Goal: Transaction & Acquisition: Download file/media

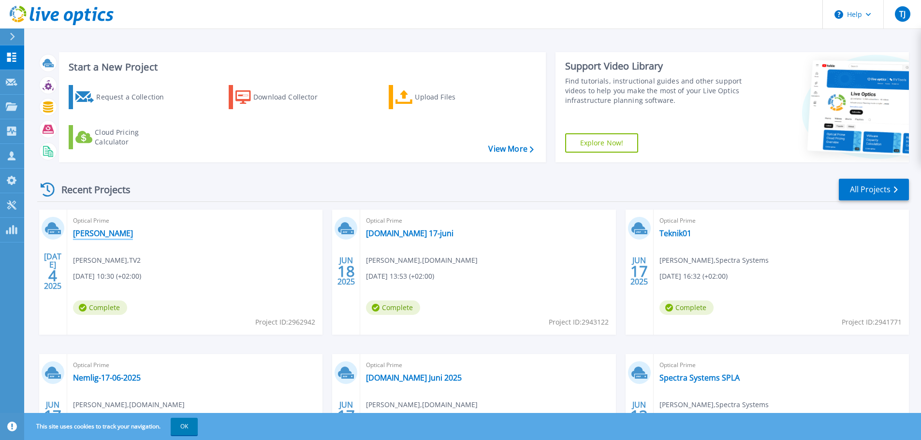
click at [82, 236] on link "[PERSON_NAME]" at bounding box center [103, 234] width 60 height 10
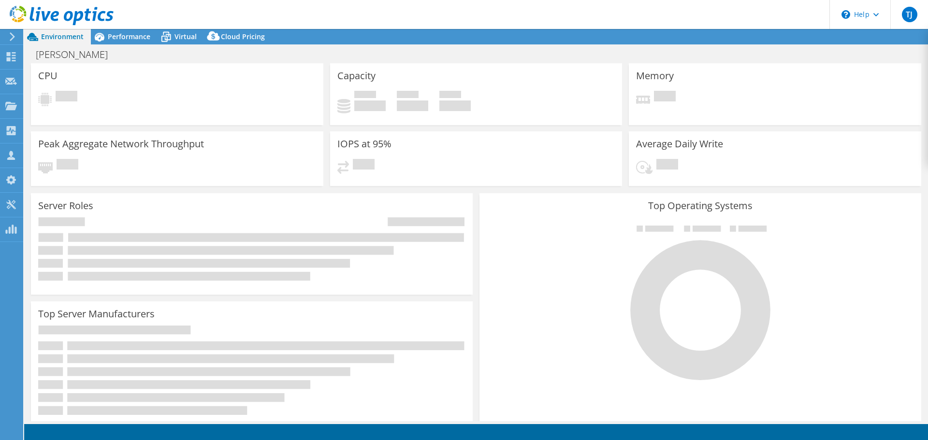
select select "EUFrankfurt"
select select "EUR"
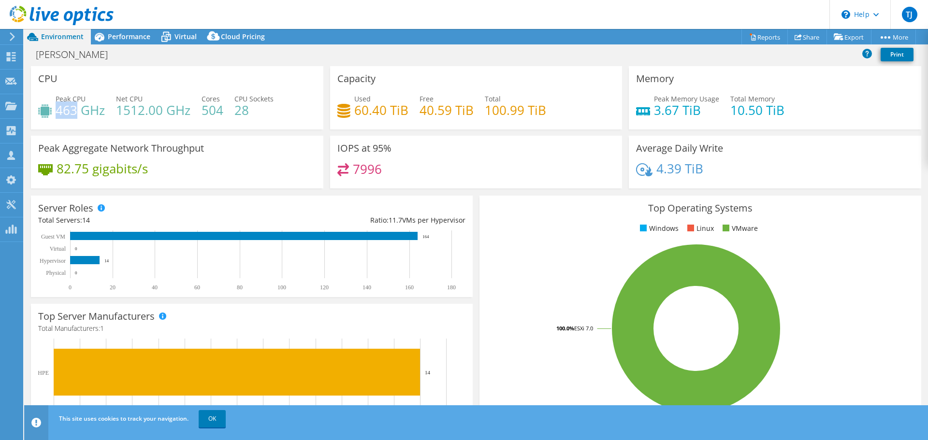
drag, startPoint x: 56, startPoint y: 112, endPoint x: 74, endPoint y: 108, distance: 18.7
click at [74, 108] on h4 "463 GHz" at bounding box center [80, 110] width 49 height 11
click at [59, 101] on span "Peak CPU" at bounding box center [71, 98] width 30 height 9
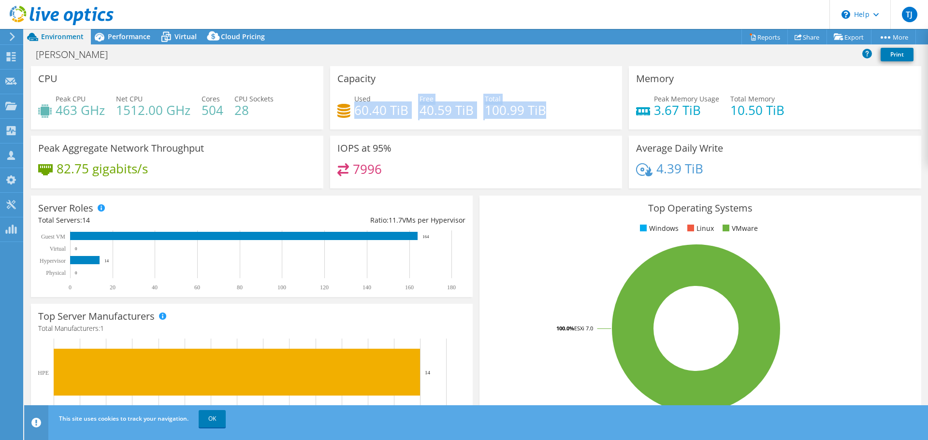
drag, startPoint x: 352, startPoint y: 110, endPoint x: 551, endPoint y: 104, distance: 198.7
click at [551, 104] on div "Used 60.40 TiB Free 40.59 TiB Total 100.99 TiB" at bounding box center [476, 109] width 278 height 31
click at [388, 115] on h4 "60.40 TiB" at bounding box center [381, 110] width 54 height 11
drag, startPoint x: 354, startPoint y: 110, endPoint x: 537, endPoint y: 117, distance: 182.8
click at [537, 117] on div "Used 60.40 TiB Free 40.59 TiB Total 100.99 TiB" at bounding box center [476, 109] width 278 height 31
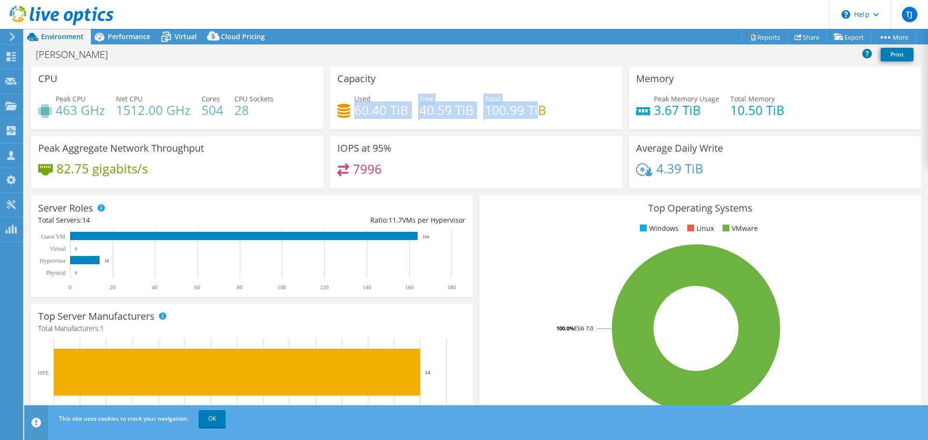
click at [385, 115] on h4 "60.40 TiB" at bounding box center [381, 110] width 54 height 11
drag, startPoint x: 351, startPoint y: 112, endPoint x: 551, endPoint y: 111, distance: 200.1
click at [551, 111] on div "Used 60.40 TiB Free 40.59 TiB Total 100.99 TiB" at bounding box center [476, 109] width 278 height 31
drag, startPoint x: 551, startPoint y: 110, endPoint x: 337, endPoint y: 77, distance: 216.6
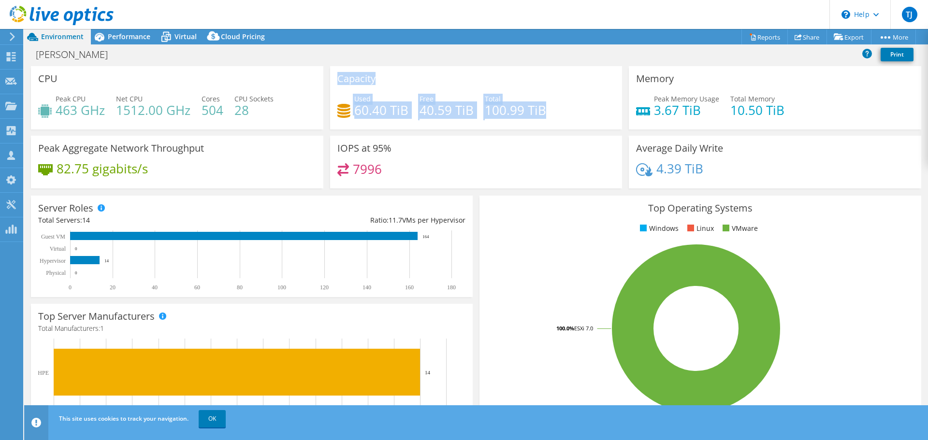
click at [337, 77] on div "Capacity Used 60.40 TiB Free 40.59 TiB Total 100.99 TiB" at bounding box center [476, 97] width 292 height 63
click at [337, 77] on h3 "Capacity" at bounding box center [356, 78] width 38 height 11
drag, startPoint x: 336, startPoint y: 80, endPoint x: 547, endPoint y: 112, distance: 213.1
click at [547, 112] on div "Capacity Used 60.40 TiB Free 40.59 TiB Total 100.99 TiB" at bounding box center [476, 97] width 292 height 63
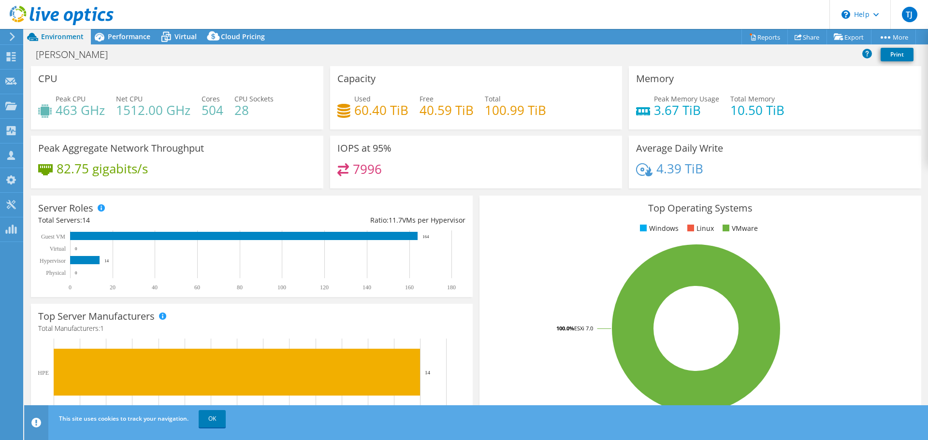
click at [547, 112] on div "Used 60.40 TiB Free 40.59 TiB Total 100.99 TiB" at bounding box center [476, 109] width 278 height 31
drag, startPoint x: 555, startPoint y: 104, endPoint x: 408, endPoint y: 106, distance: 147.4
click at [408, 106] on div "Used 60.40 TiB Free 40.59 TiB Total 100.99 TiB" at bounding box center [476, 109] width 278 height 31
drag, startPoint x: 386, startPoint y: 112, endPoint x: 390, endPoint y: 111, distance: 4.9
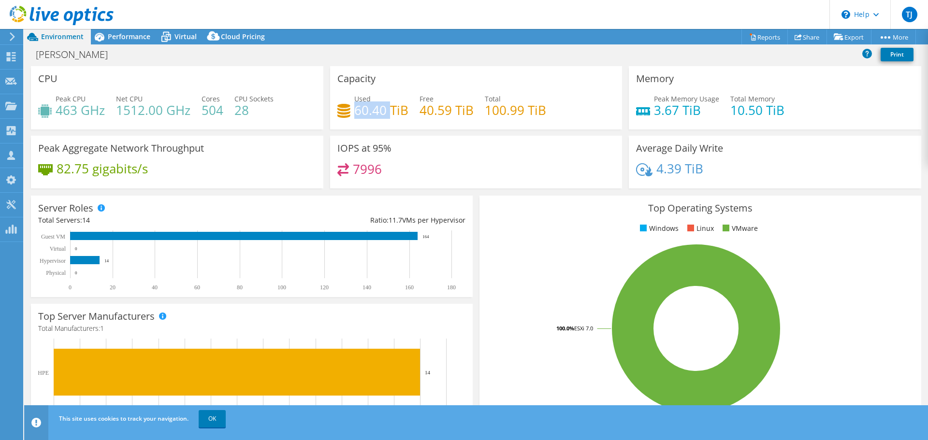
click at [390, 111] on h4 "60.40 TiB" at bounding box center [381, 110] width 54 height 11
click at [136, 40] on span "Performance" at bounding box center [129, 36] width 43 height 9
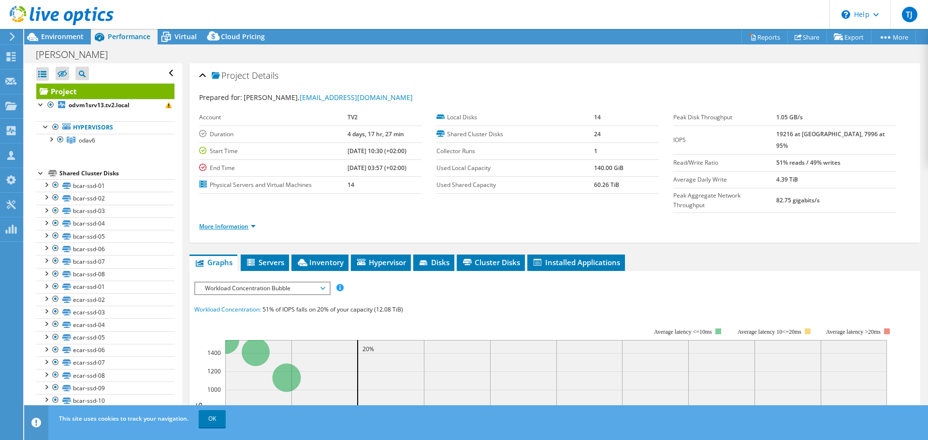
click at [235, 222] on link "More Information" at bounding box center [227, 226] width 57 height 8
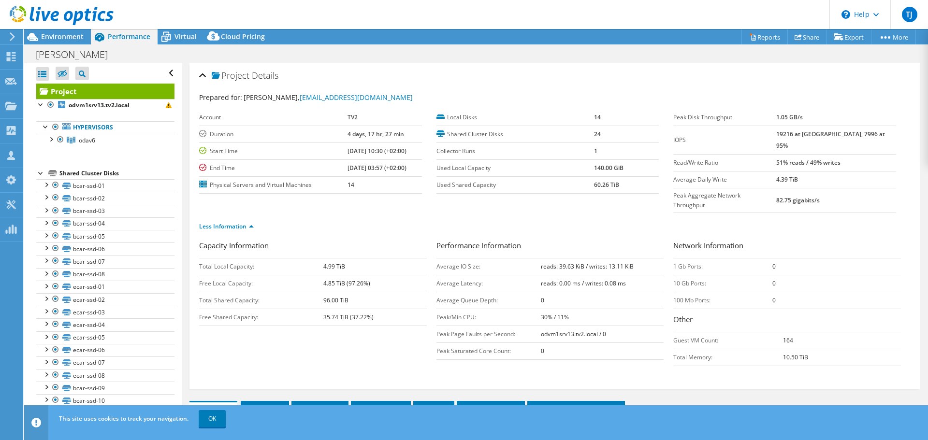
drag, startPoint x: 826, startPoint y: 135, endPoint x: 888, endPoint y: 139, distance: 61.5
click at [888, 139] on tr "IOPS 19216 at [GEOGRAPHIC_DATA], 7996 at 95%" at bounding box center [784, 140] width 223 height 29
click at [69, 38] on span "Environment" at bounding box center [62, 36] width 43 height 9
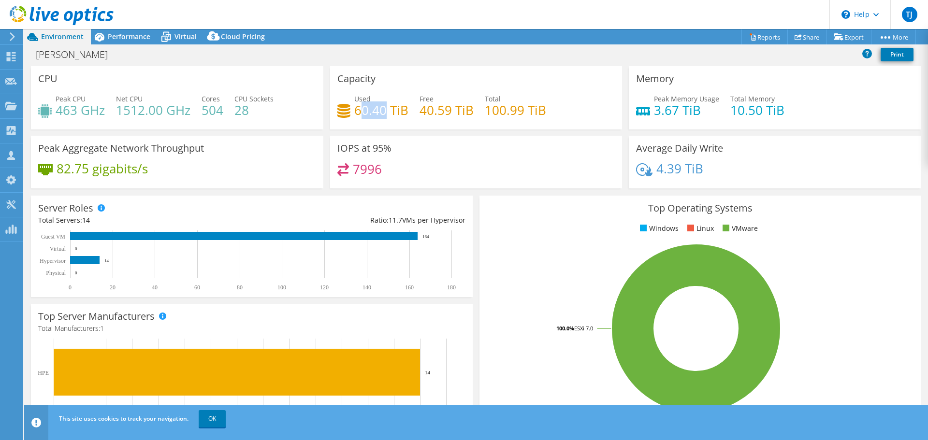
drag, startPoint x: 362, startPoint y: 112, endPoint x: 384, endPoint y: 114, distance: 21.3
click at [384, 114] on h4 "60.40 TiB" at bounding box center [381, 110] width 54 height 11
click at [174, 37] on span "Virtual" at bounding box center [185, 36] width 22 height 9
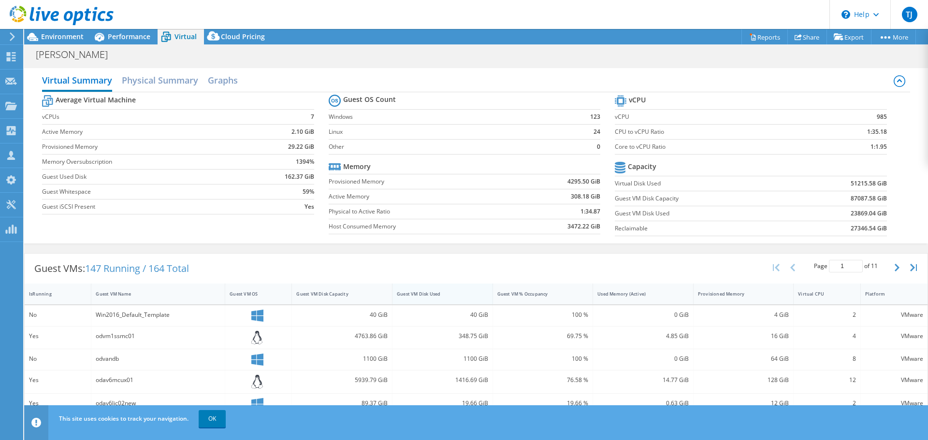
click at [434, 288] on div "Guest VM Disk Used" at bounding box center [436, 294] width 88 height 15
click at [429, 291] on div "Guest VM Disk Used" at bounding box center [437, 294] width 80 height 6
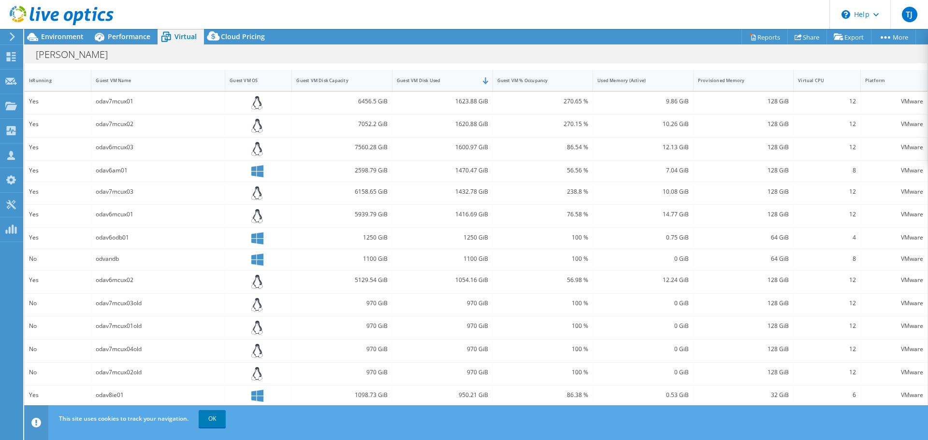
scroll to position [225, 0]
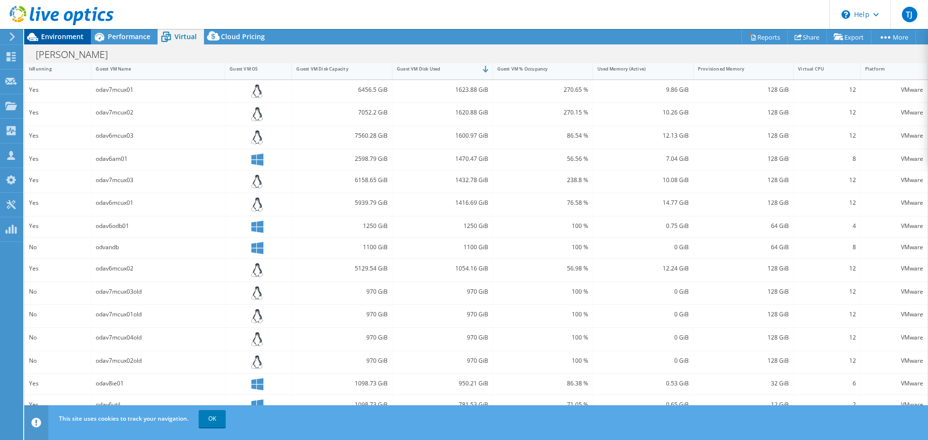
click at [38, 33] on icon at bounding box center [32, 37] width 17 height 17
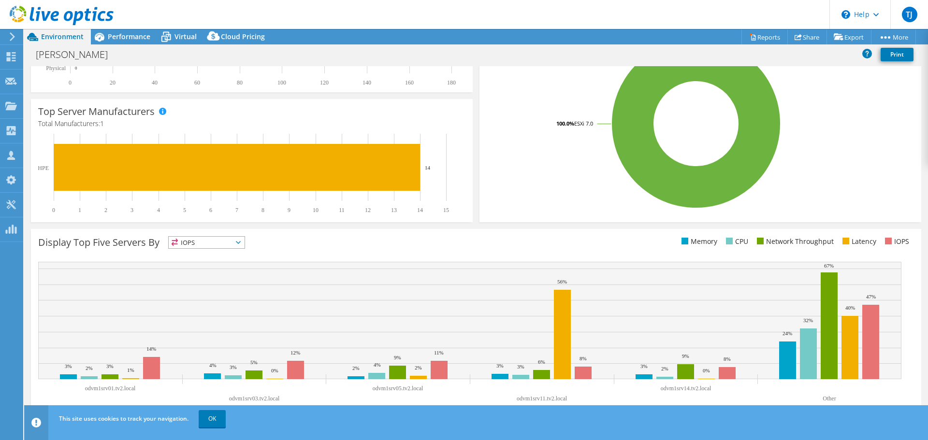
scroll to position [0, 0]
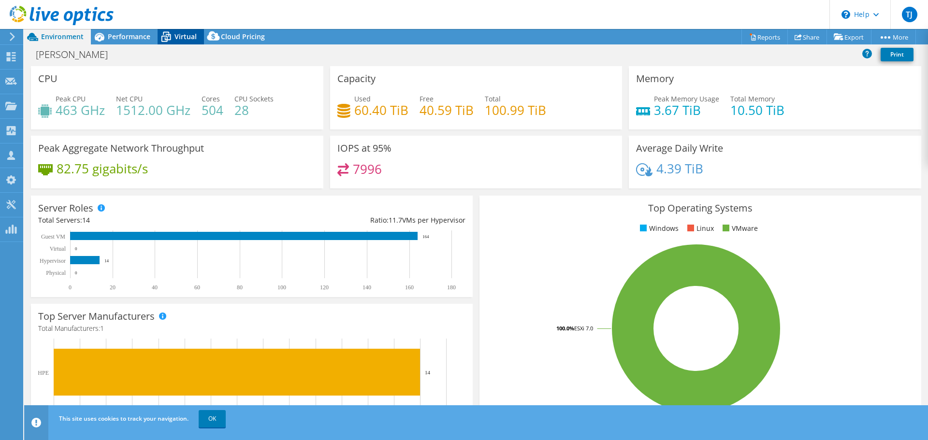
click at [176, 30] on div "Virtual" at bounding box center [181, 36] width 46 height 15
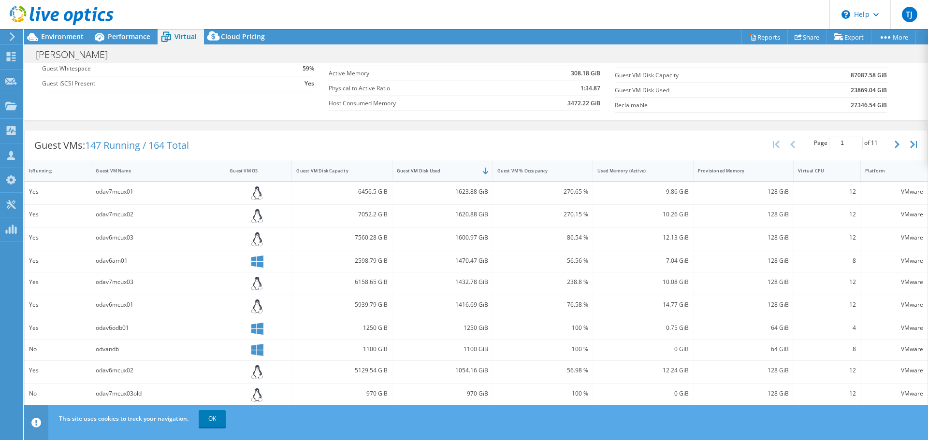
scroll to position [32, 0]
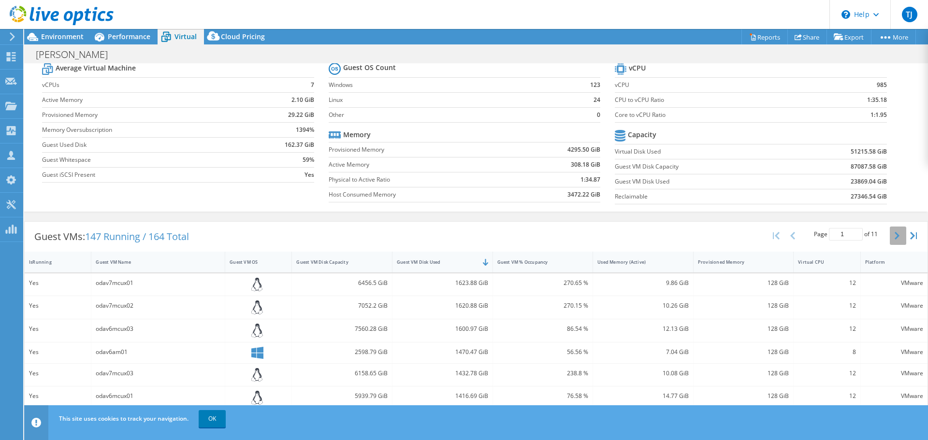
click at [894, 234] on icon "button" at bounding box center [896, 236] width 5 height 8
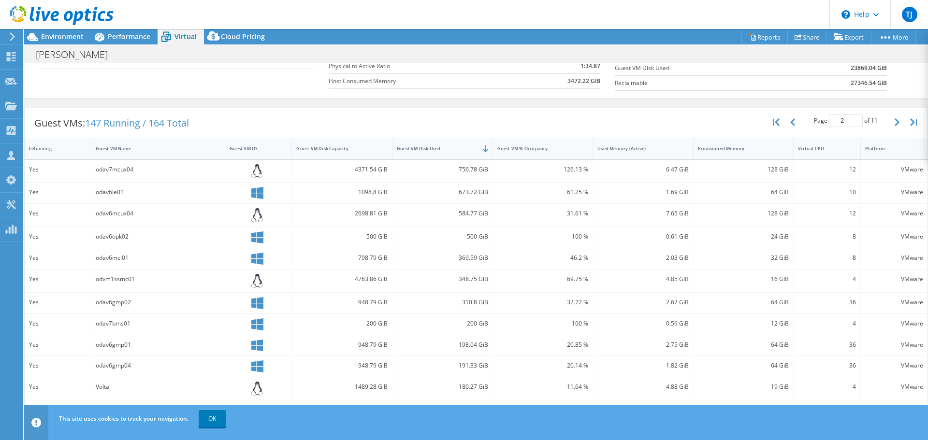
scroll to position [177, 0]
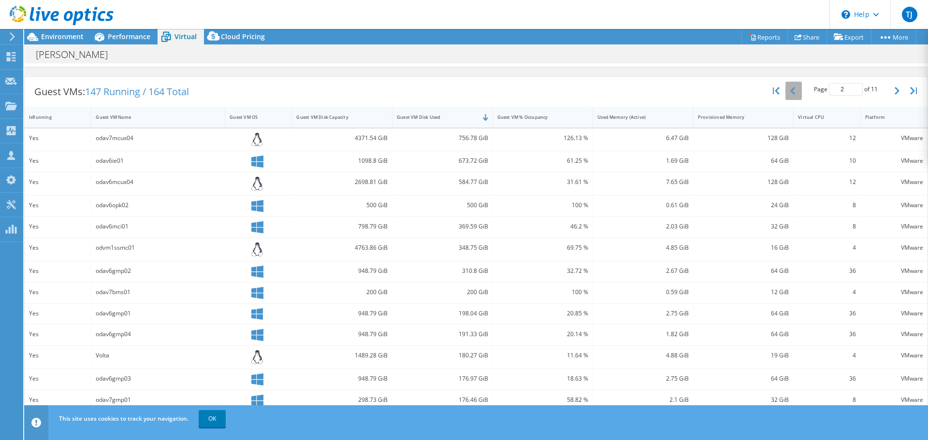
click at [785, 89] on button "button" at bounding box center [793, 91] width 16 height 18
type input "1"
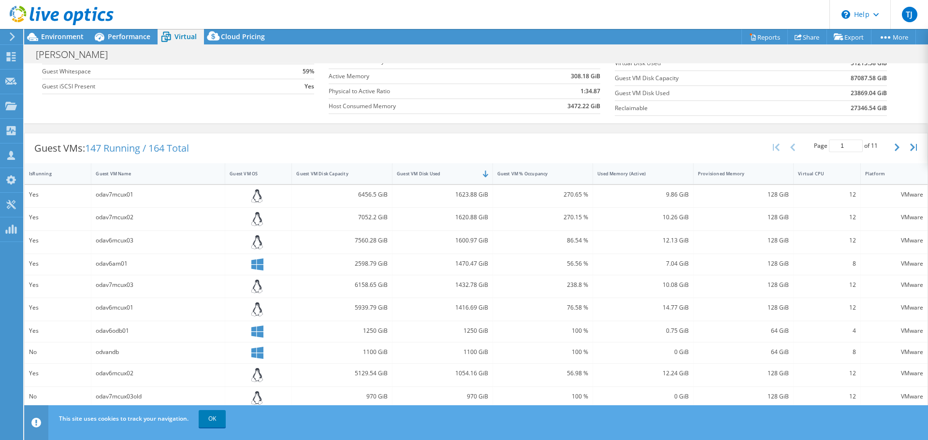
scroll to position [0, 0]
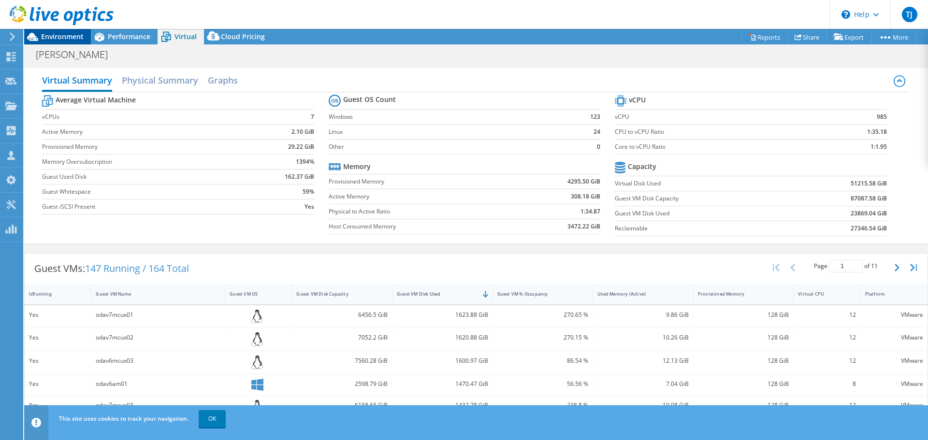
click at [73, 40] on span "Environment" at bounding box center [62, 36] width 43 height 9
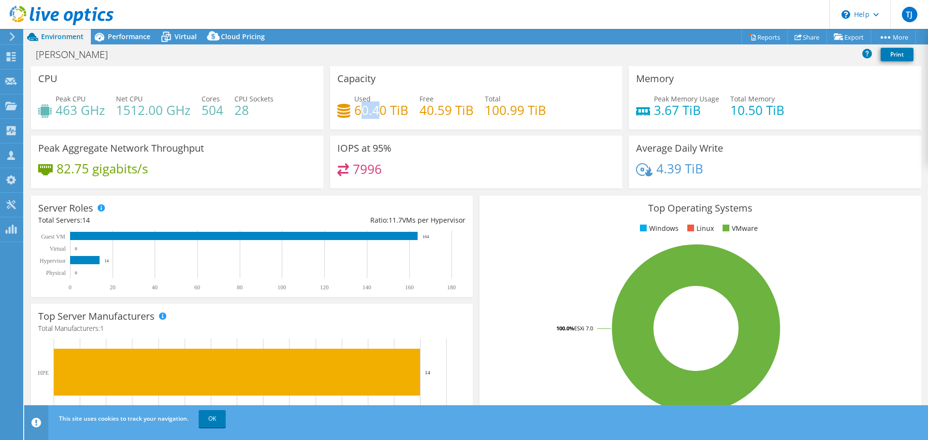
drag, startPoint x: 376, startPoint y: 110, endPoint x: 361, endPoint y: 110, distance: 15.0
click at [361, 110] on h4 "60.40 TiB" at bounding box center [381, 110] width 54 height 11
drag, startPoint x: 352, startPoint y: 111, endPoint x: 404, endPoint y: 110, distance: 52.2
click at [404, 110] on h4 "60.40 TiB" at bounding box center [381, 110] width 54 height 11
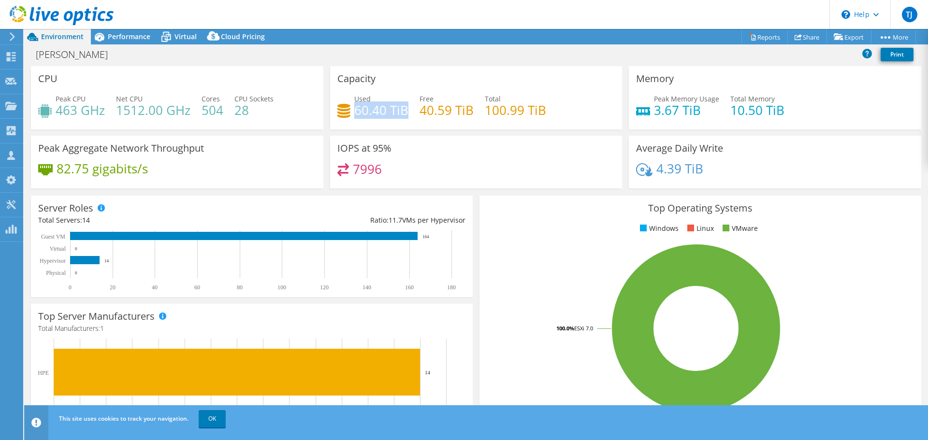
click at [361, 109] on h4 "60.40 TiB" at bounding box center [381, 110] width 54 height 11
drag, startPoint x: 354, startPoint y: 111, endPoint x: 381, endPoint y: 112, distance: 27.5
click at [381, 112] on h4 "60.40 TiB" at bounding box center [381, 110] width 54 height 11
drag, startPoint x: 520, startPoint y: 108, endPoint x: 448, endPoint y: 106, distance: 72.5
click at [448, 106] on div "Used 60.40 TiB Free 40.59 TiB Total 100.99 TiB" at bounding box center [476, 109] width 278 height 31
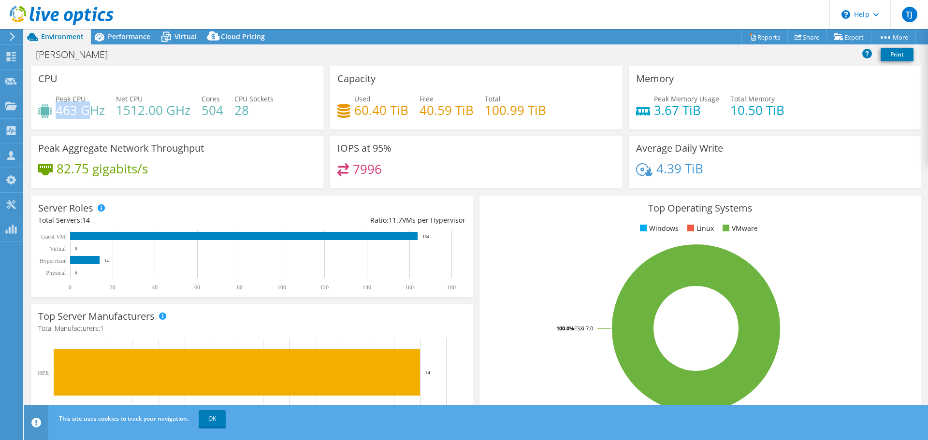
drag, startPoint x: 59, startPoint y: 108, endPoint x: 91, endPoint y: 108, distance: 32.4
click at [91, 108] on h4 "463 GHz" at bounding box center [80, 110] width 49 height 11
drag, startPoint x: 62, startPoint y: 114, endPoint x: 81, endPoint y: 110, distance: 19.7
click at [81, 110] on h4 "463 GHz" at bounding box center [80, 110] width 49 height 11
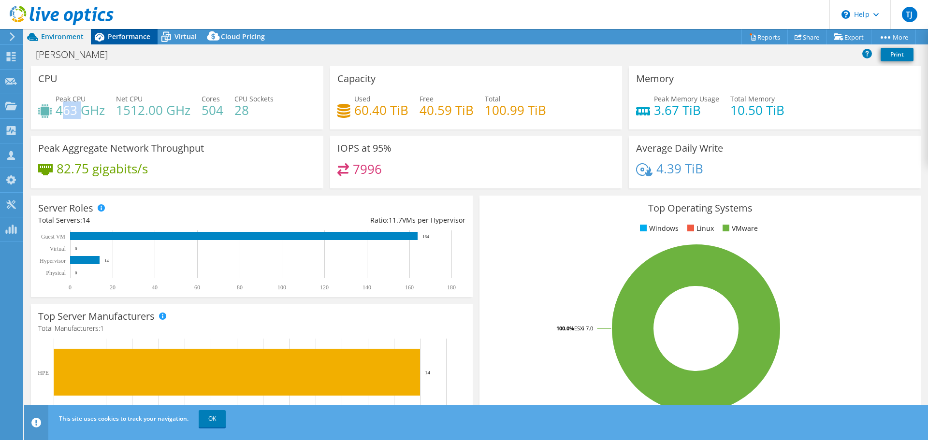
drag, startPoint x: 124, startPoint y: 35, endPoint x: 132, endPoint y: 36, distance: 7.8
click at [125, 35] on span "Performance" at bounding box center [129, 36] width 43 height 9
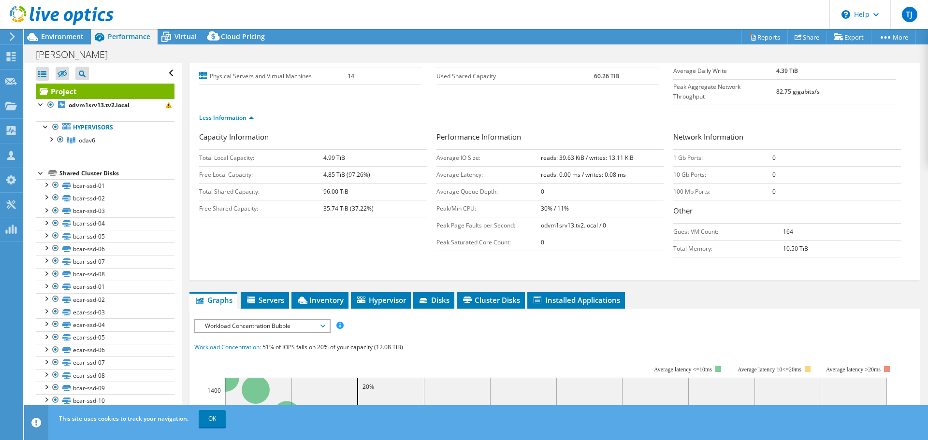
scroll to position [193, 0]
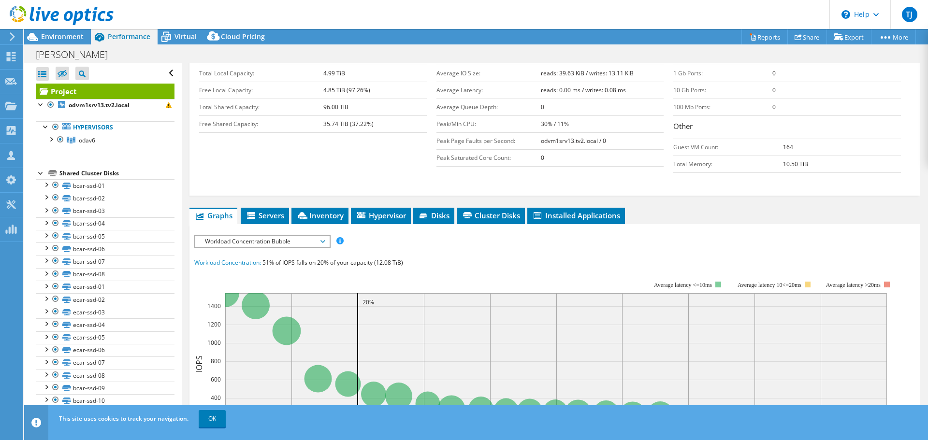
click at [293, 236] on span "Workload Concentration Bubble" at bounding box center [262, 242] width 124 height 12
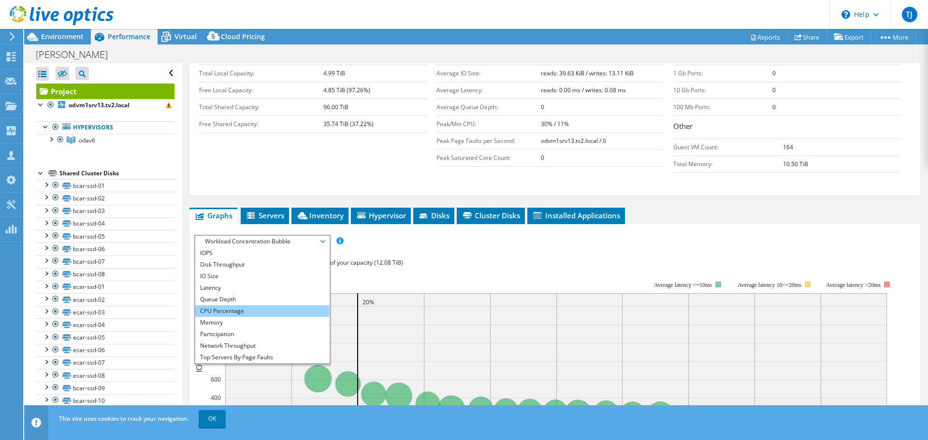
click at [235, 305] on li "CPU Percentage" at bounding box center [262, 311] width 134 height 12
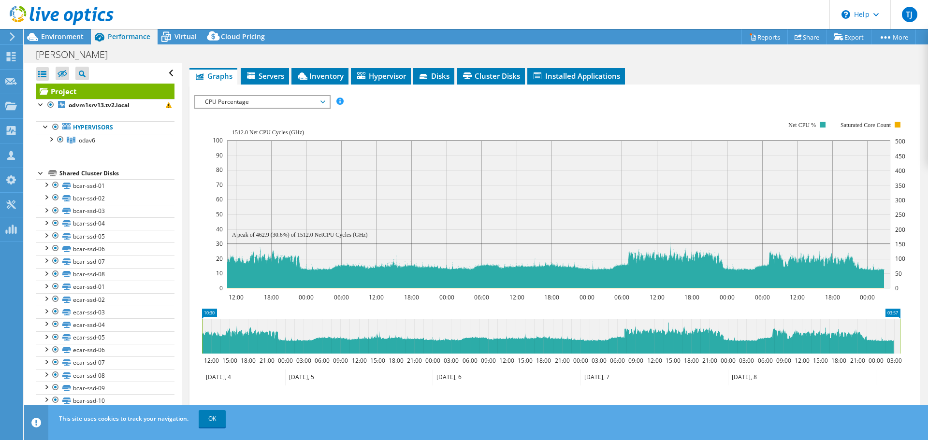
scroll to position [338, 0]
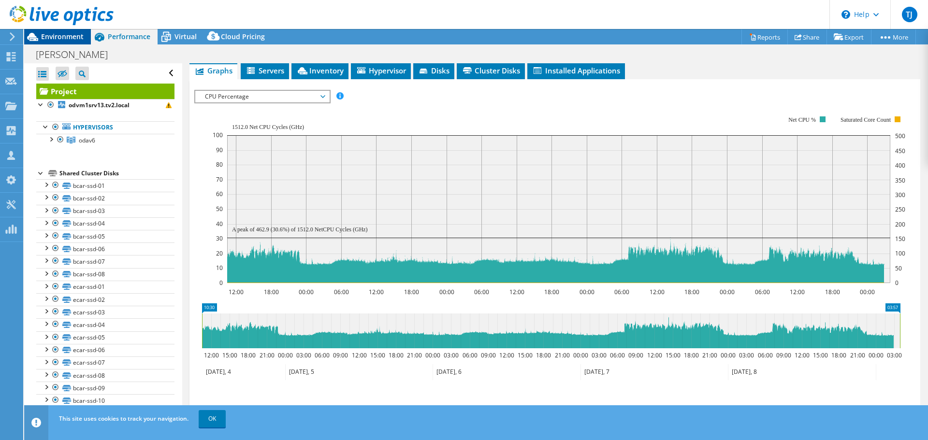
click at [61, 39] on span "Environment" at bounding box center [62, 36] width 43 height 9
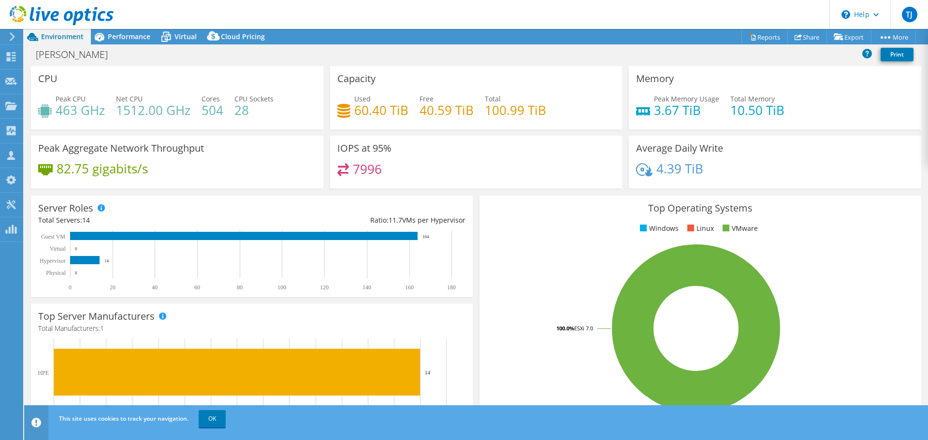
click at [209, 115] on h4 "504" at bounding box center [213, 110] width 22 height 11
drag, startPoint x: 694, startPoint y: 113, endPoint x: 652, endPoint y: 101, distance: 44.3
click at [654, 101] on div "Peak Memory Usage 3.67 TiB" at bounding box center [686, 105] width 65 height 22
click at [654, 108] on h4 "3.67 TiB" at bounding box center [686, 110] width 65 height 11
click at [176, 36] on span "Virtual" at bounding box center [185, 36] width 22 height 9
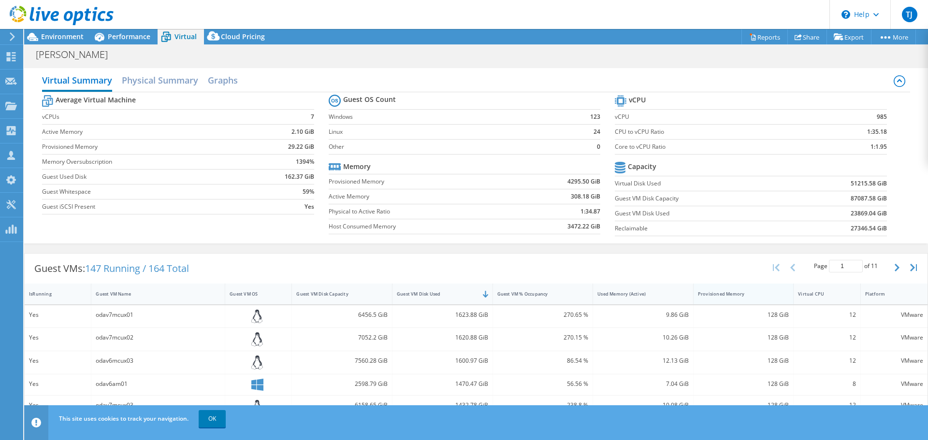
click at [723, 294] on div "Provisioned Memory" at bounding box center [738, 294] width 80 height 6
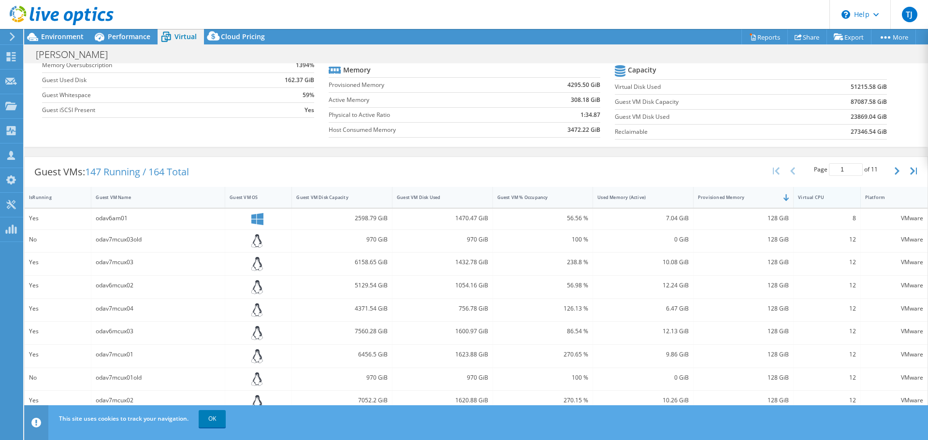
click at [811, 197] on div "Virtual CPU" at bounding box center [821, 197] width 46 height 6
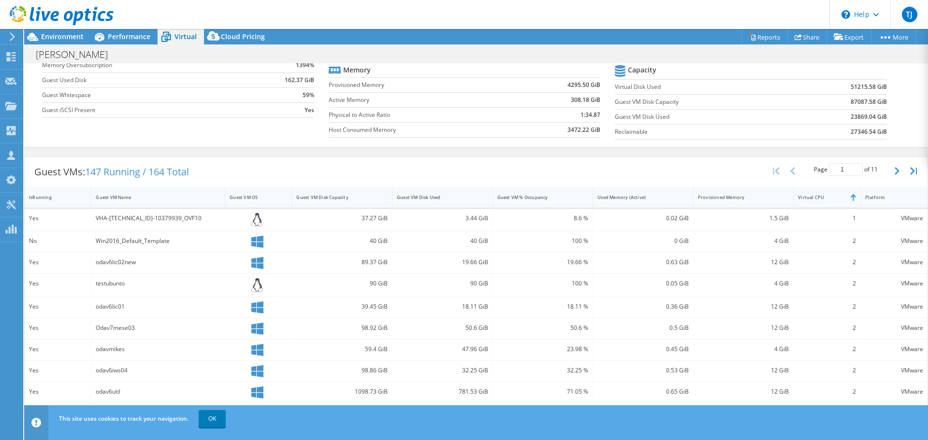
click at [811, 197] on div "Virtual CPU" at bounding box center [821, 197] width 46 height 6
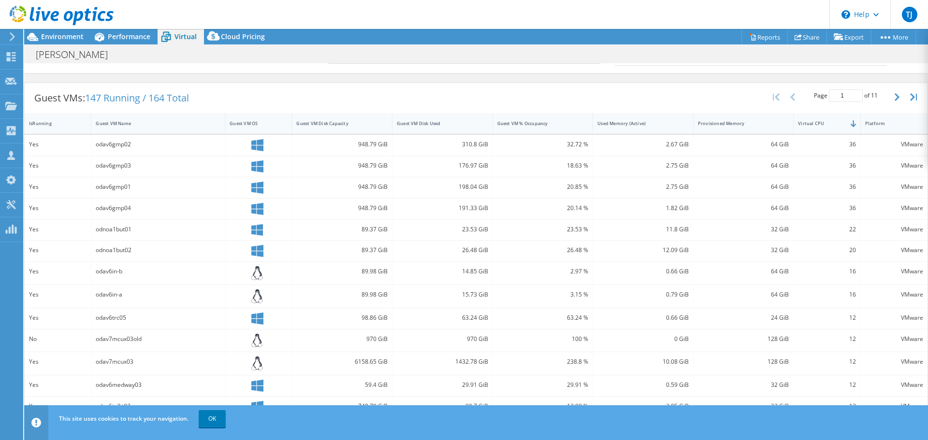
scroll to position [193, 0]
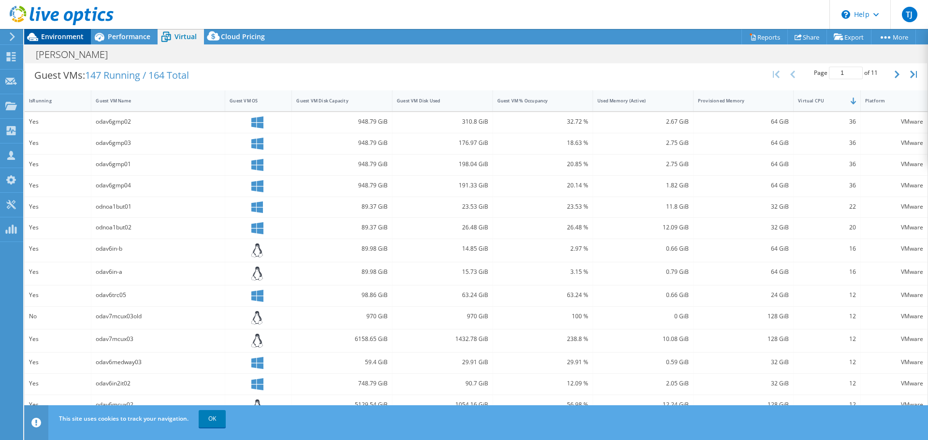
click at [72, 34] on span "Environment" at bounding box center [62, 36] width 43 height 9
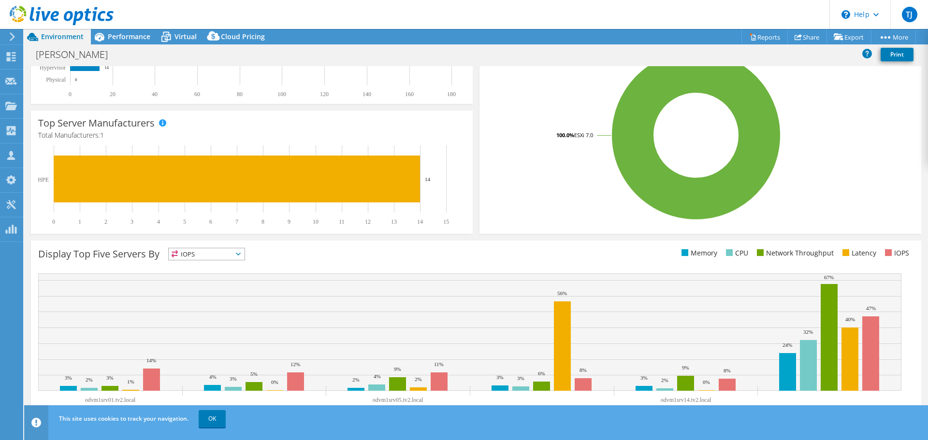
scroll to position [0, 0]
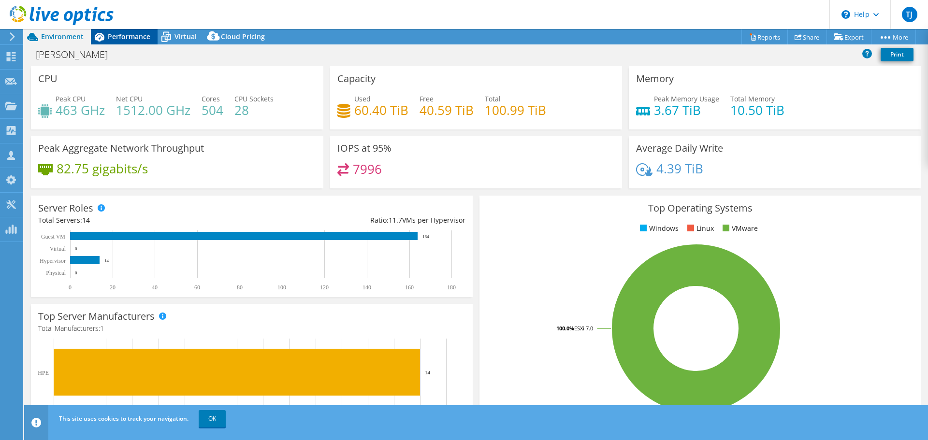
click at [135, 33] on span "Performance" at bounding box center [129, 36] width 43 height 9
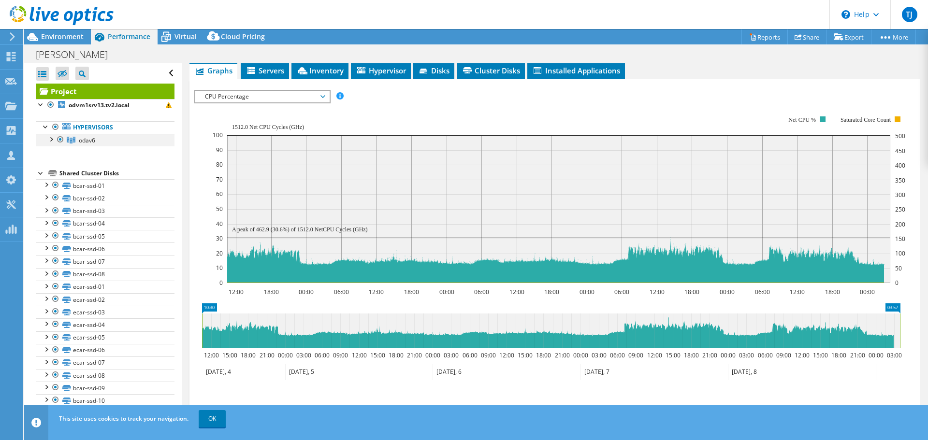
click at [52, 137] on div at bounding box center [51, 139] width 10 height 10
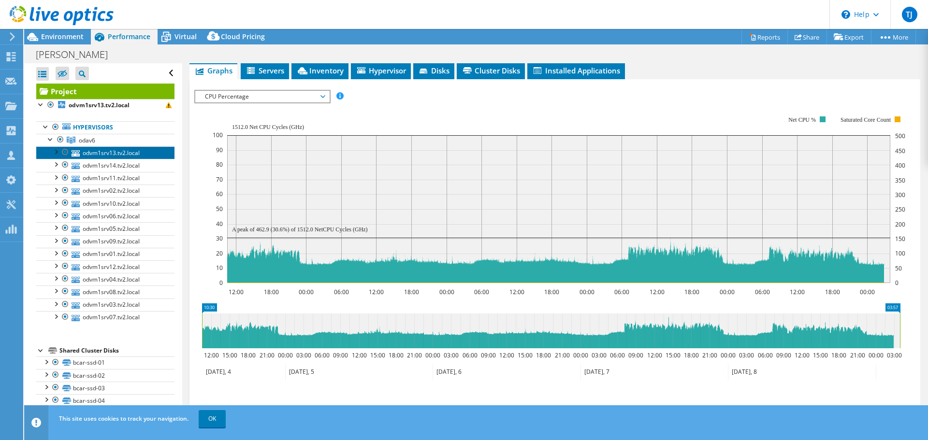
click at [109, 158] on link "odvm1srv13.tv2.local" at bounding box center [105, 152] width 138 height 13
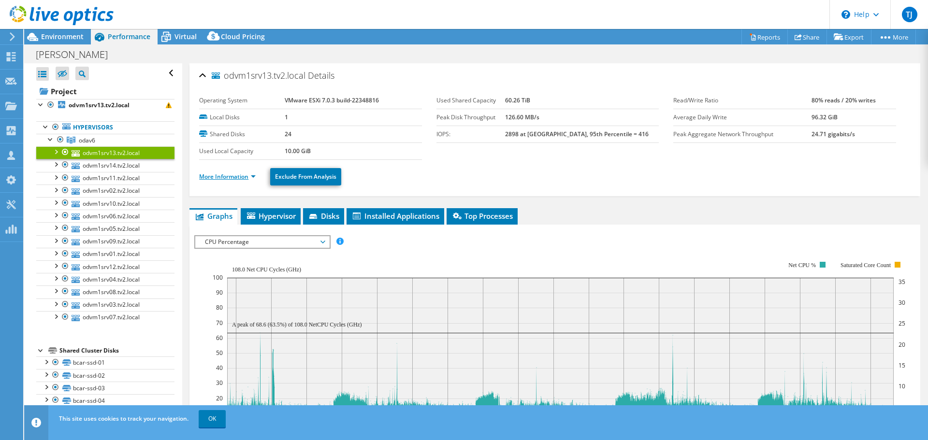
click at [217, 176] on link "More Information" at bounding box center [227, 177] width 57 height 8
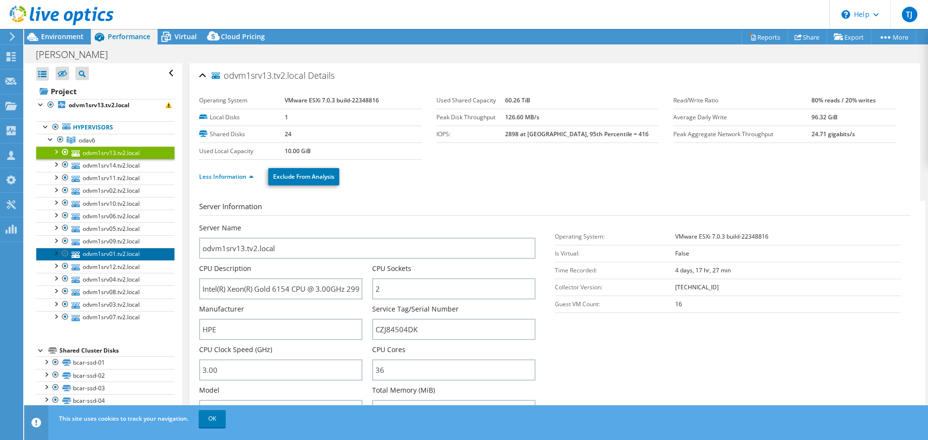
click at [90, 258] on link "odvm1srv01.tv2.local" at bounding box center [105, 254] width 138 height 13
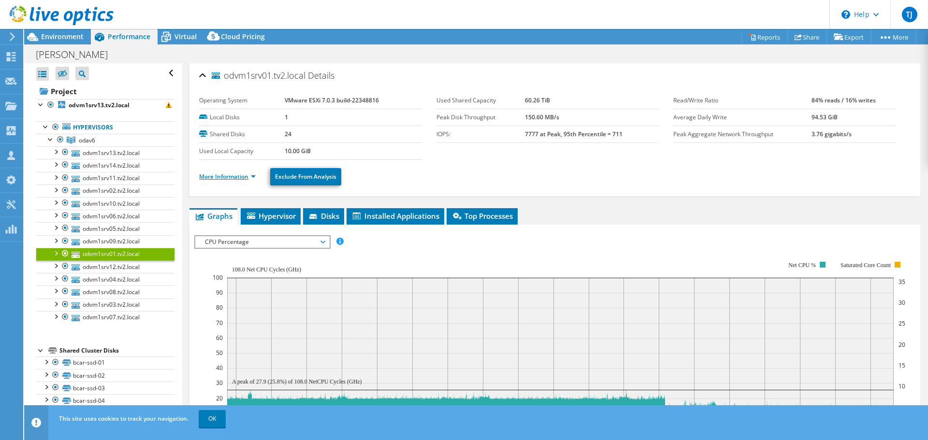
click at [237, 176] on link "More Information" at bounding box center [227, 177] width 57 height 8
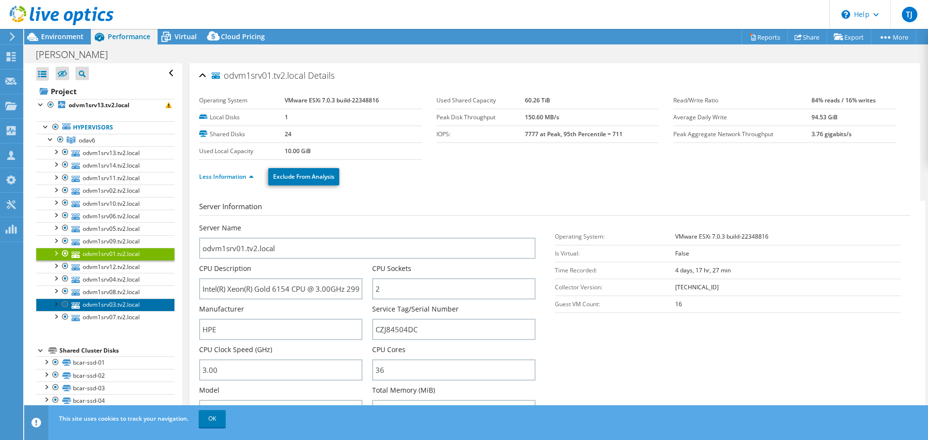
click at [100, 302] on link "odvm1srv03.tv2.local" at bounding box center [105, 305] width 138 height 13
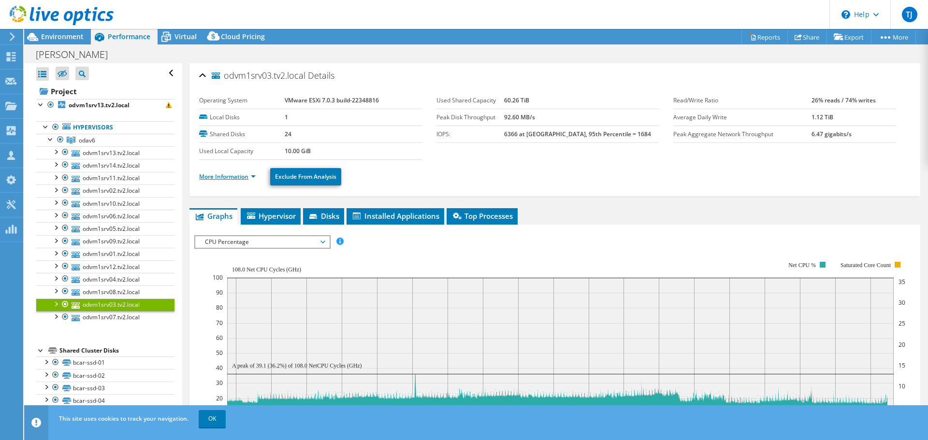
click at [225, 178] on link "More Information" at bounding box center [227, 177] width 57 height 8
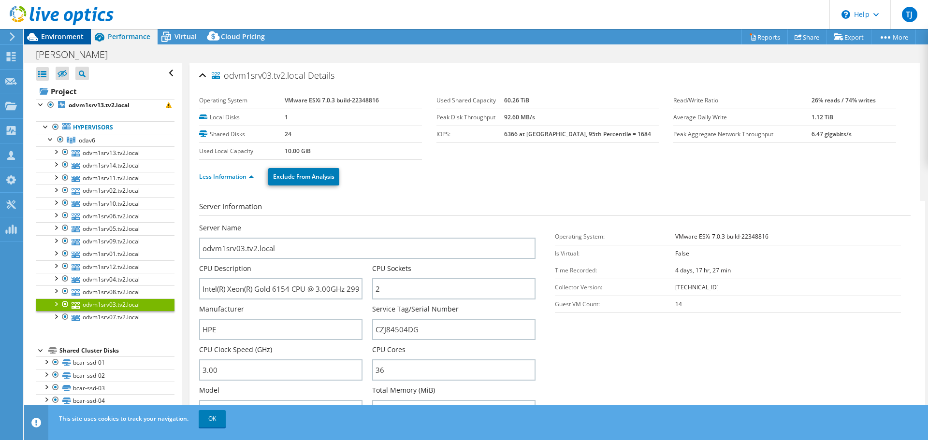
click at [62, 41] on span "Environment" at bounding box center [62, 36] width 43 height 9
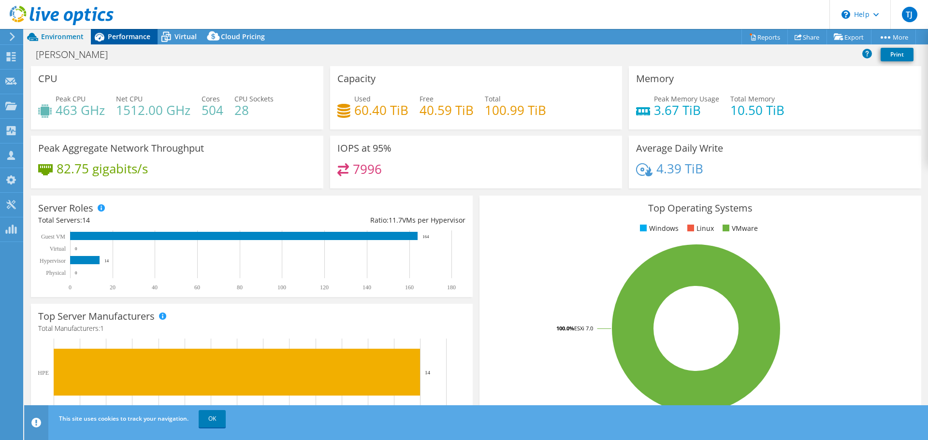
click at [131, 33] on span "Performance" at bounding box center [129, 36] width 43 height 9
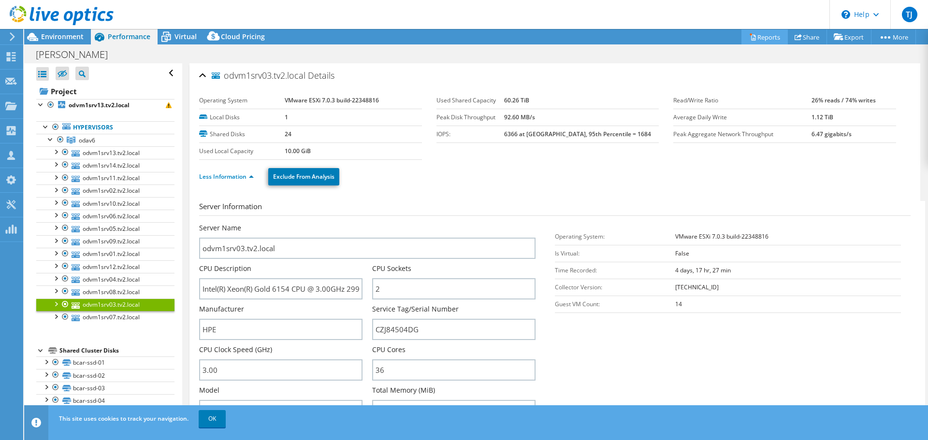
click at [763, 35] on link "Reports" at bounding box center [764, 36] width 46 height 15
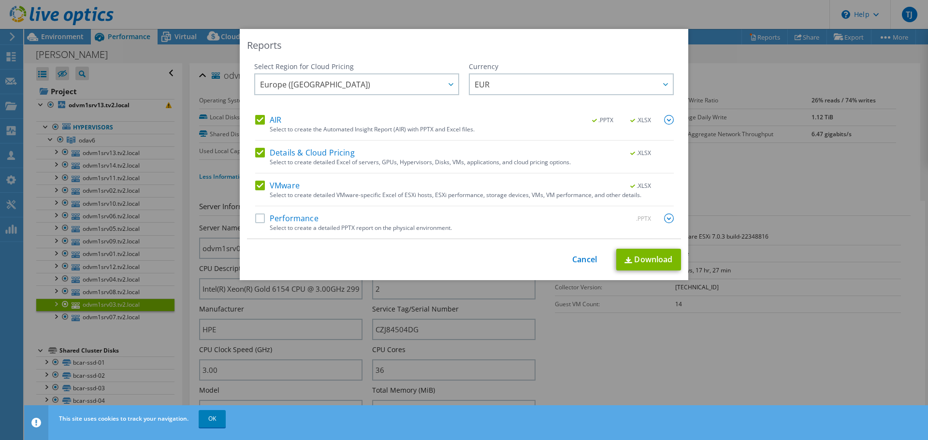
click at [259, 218] on label "Performance" at bounding box center [286, 219] width 63 height 10
click at [0, 0] on input "Performance" at bounding box center [0, 0] width 0 height 0
click at [650, 258] on link "Download" at bounding box center [648, 260] width 65 height 22
click at [705, 59] on div "Reports Select Region for Cloud Pricing Asia Pacific ([GEOGRAPHIC_DATA]) [GEOGR…" at bounding box center [464, 220] width 928 height 382
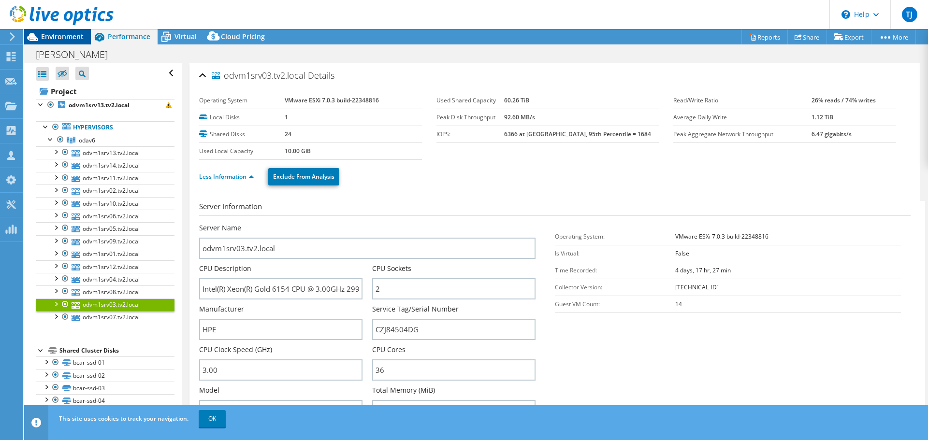
click at [66, 37] on span "Environment" at bounding box center [62, 36] width 43 height 9
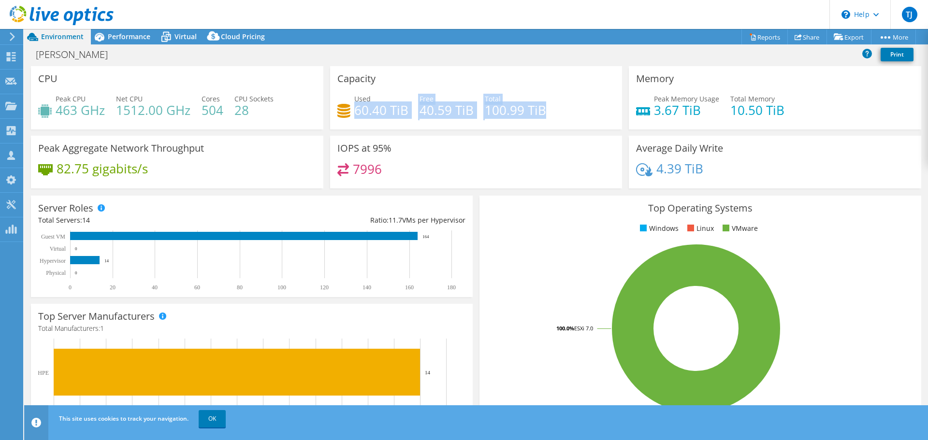
drag, startPoint x: 351, startPoint y: 113, endPoint x: 578, endPoint y: 114, distance: 227.1
click at [578, 114] on div "Used 60.40 TiB Free 40.59 TiB Total 100.99 TiB" at bounding box center [476, 109] width 278 height 31
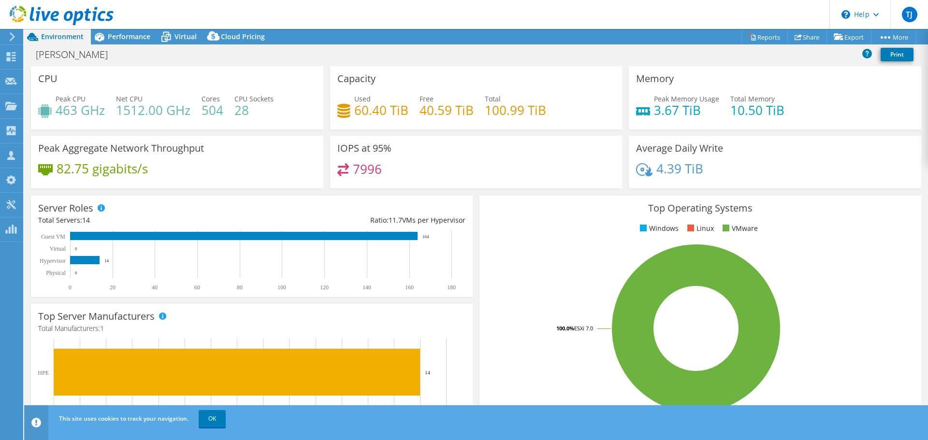
click at [578, 115] on div "Used 60.40 TiB Free 40.59 TiB Total 100.99 TiB" at bounding box center [476, 109] width 278 height 31
click at [114, 42] on div "Performance" at bounding box center [124, 36] width 67 height 15
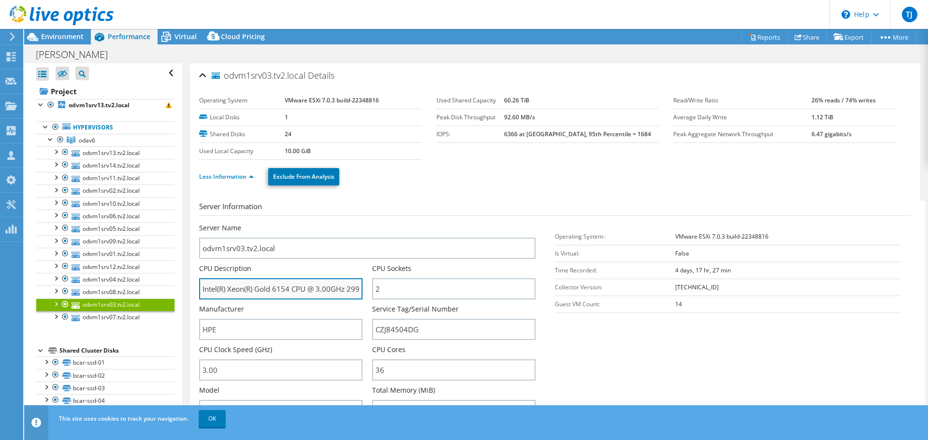
click at [320, 288] on input "Intel(R) Xeon(R) Gold 6154 CPU @ 3.00GHz 299 GHz" at bounding box center [280, 288] width 163 height 21
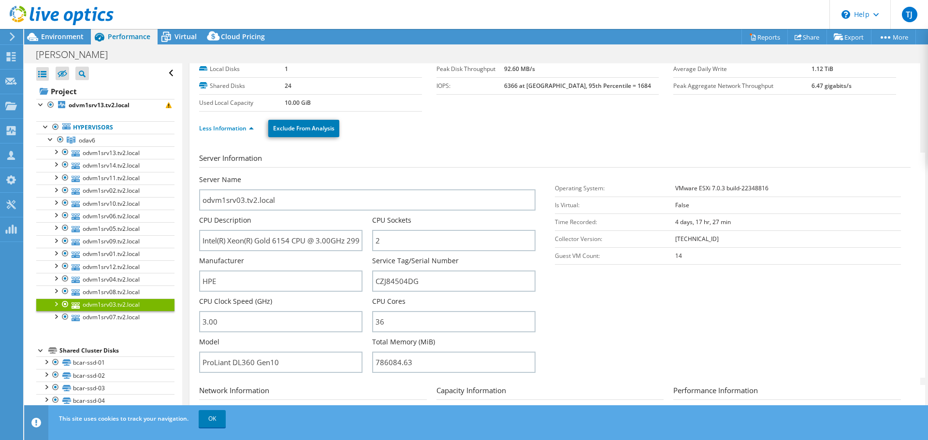
click at [360, 258] on div "Manufacturer HPE" at bounding box center [280, 274] width 163 height 36
